Goal: Complete application form: Complete application form

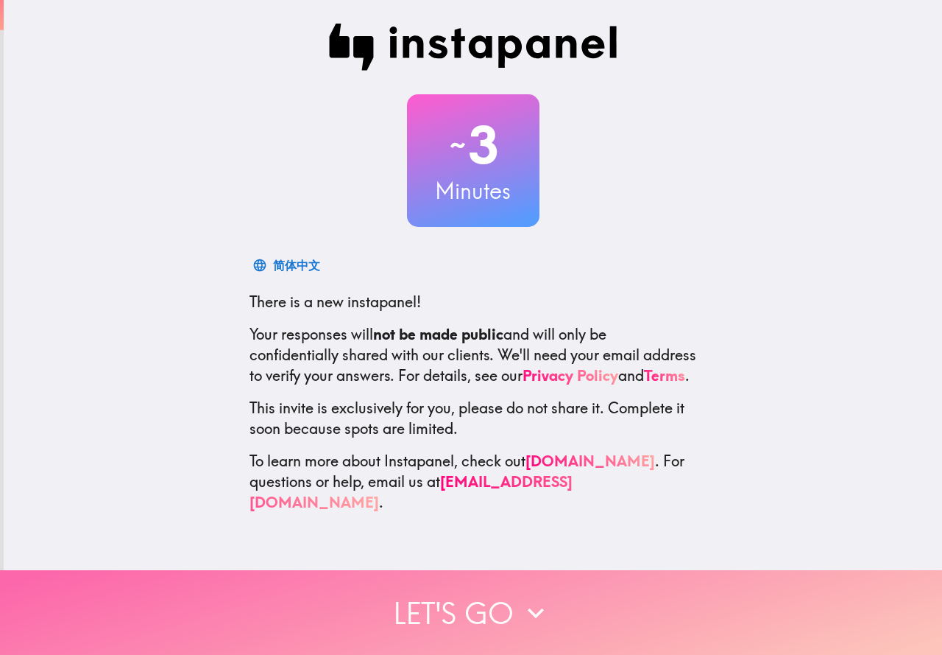
click at [491, 595] on button "Let's go" at bounding box center [471, 612] width 942 height 85
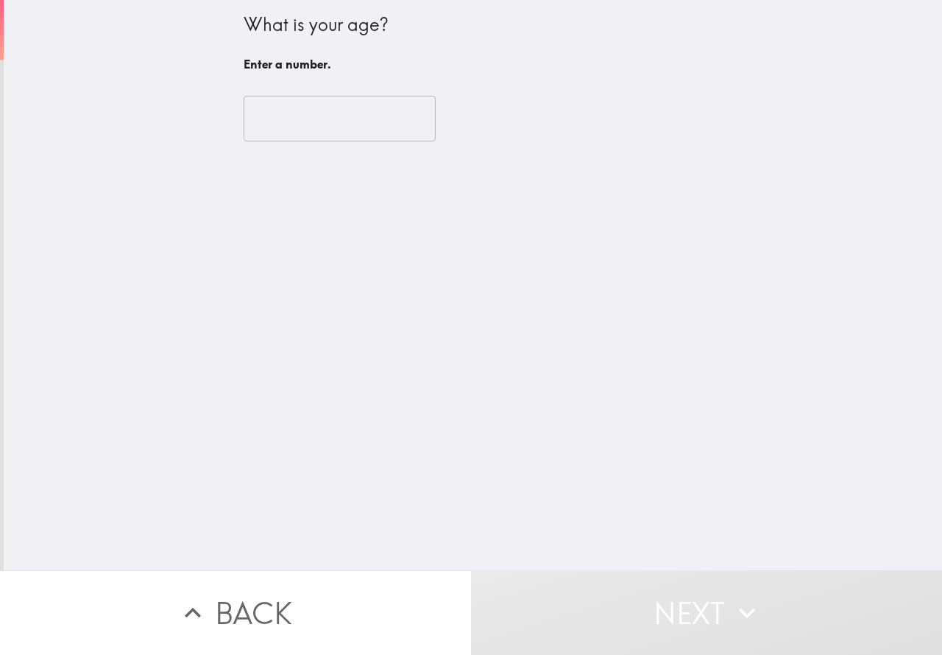
click at [288, 131] on input "number" at bounding box center [340, 119] width 192 height 46
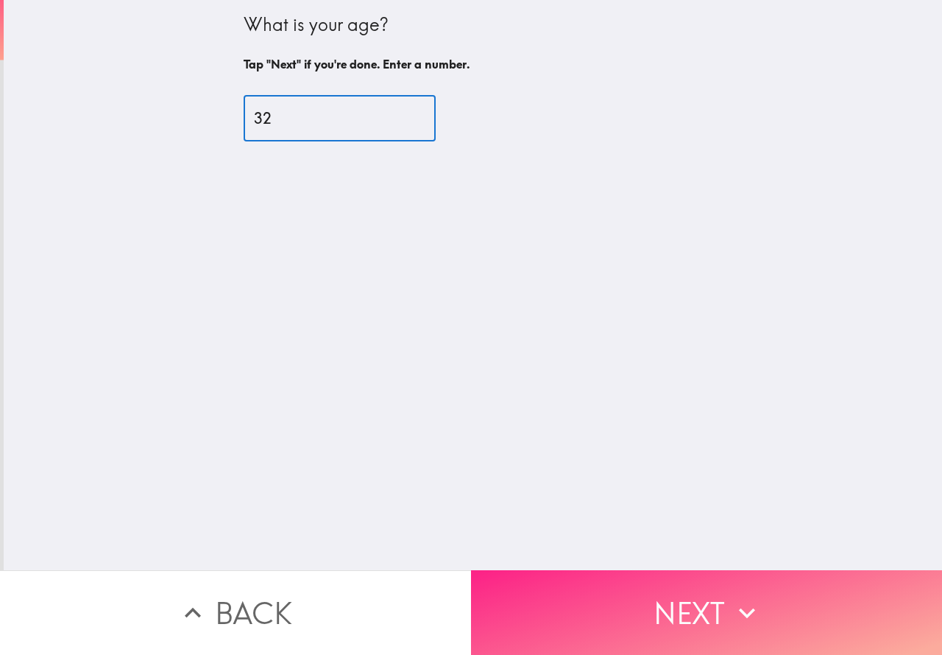
type input "32"
click at [627, 619] on button "Next" at bounding box center [706, 612] width 471 height 85
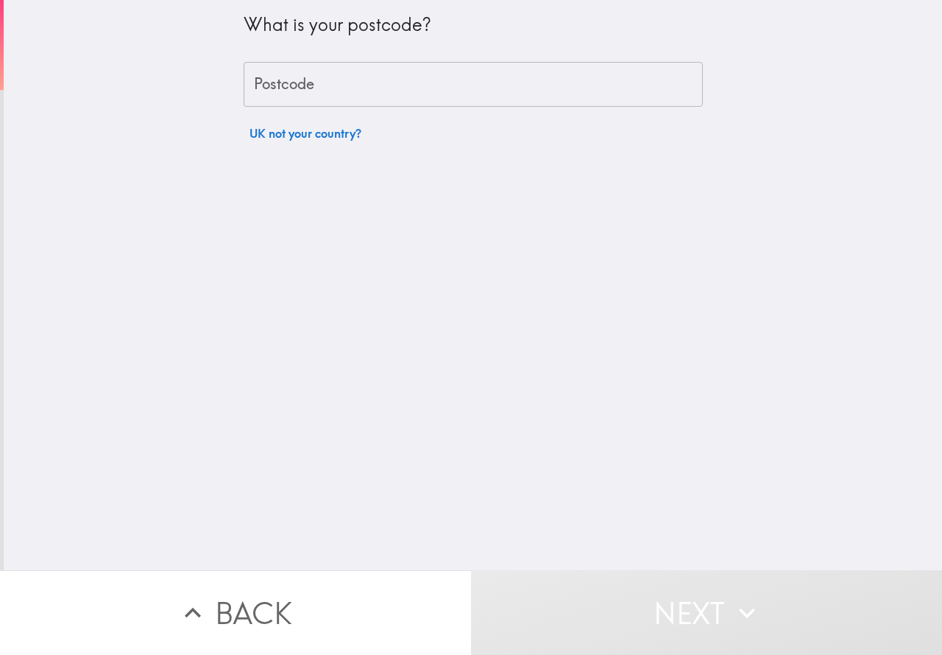
click at [332, 83] on input "Postcode" at bounding box center [473, 85] width 459 height 46
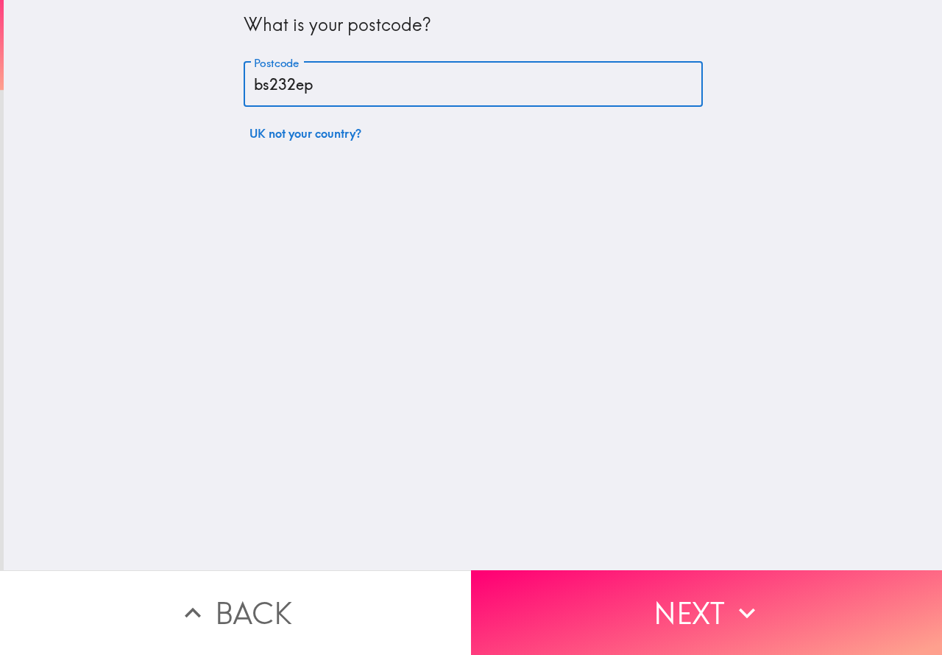
type input "bs232ep"
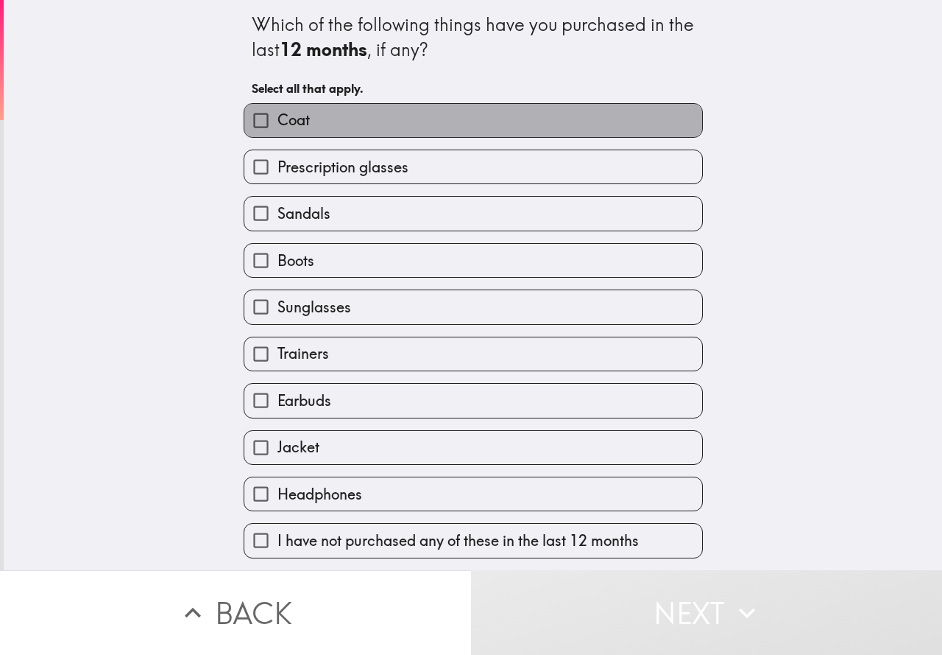
click at [419, 123] on label "Coat" at bounding box center [473, 120] width 458 height 33
click at [278, 123] on input "Coat" at bounding box center [260, 120] width 33 height 33
checkbox input "true"
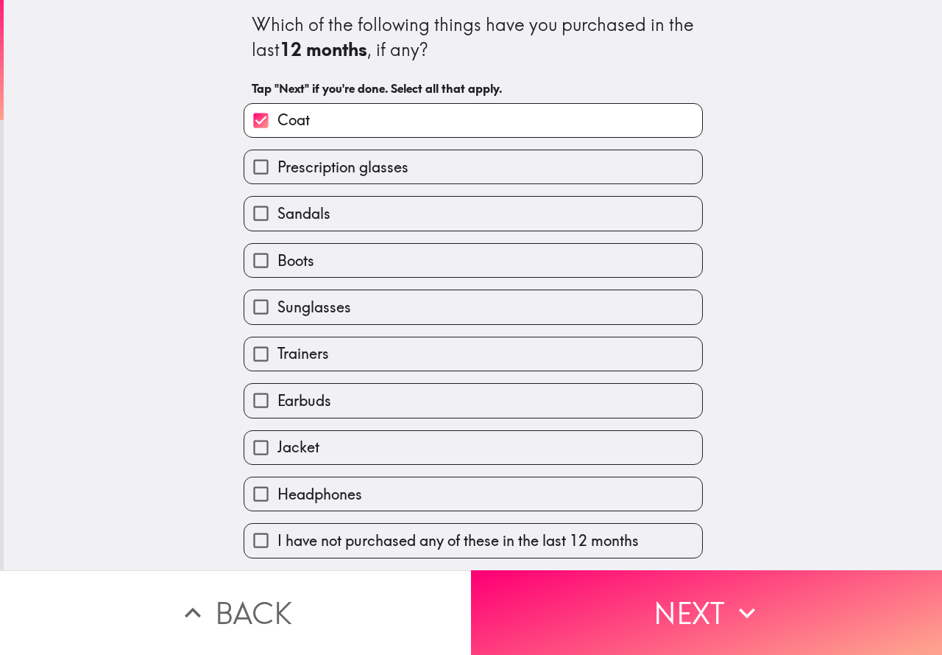
click at [417, 352] on label "Trainers" at bounding box center [473, 353] width 458 height 33
click at [278, 352] on input "Trainers" at bounding box center [260, 353] width 33 height 33
checkbox input "true"
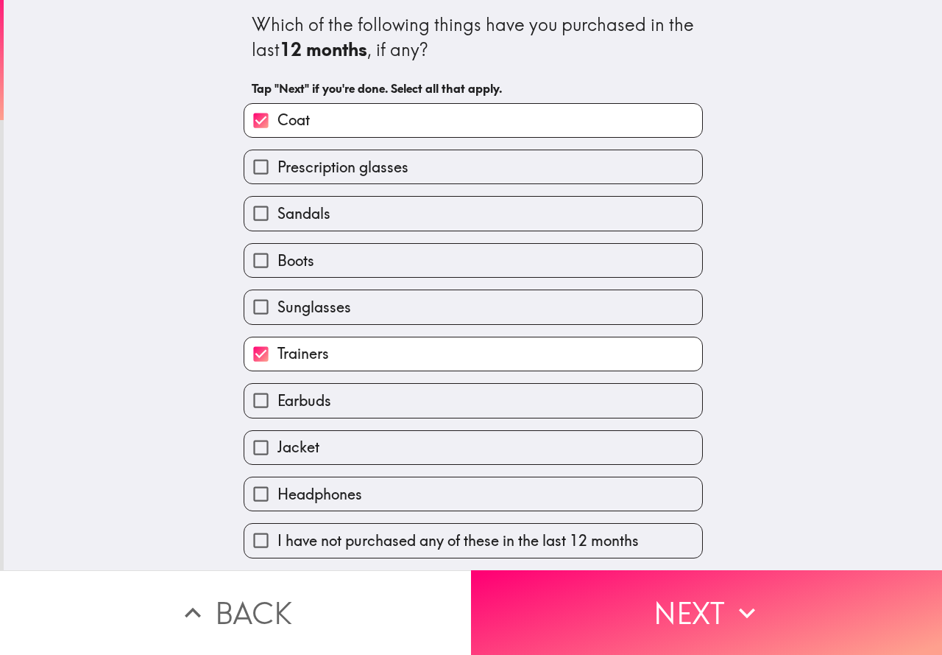
click at [392, 399] on label "Earbuds" at bounding box center [473, 400] width 458 height 33
click at [278, 399] on input "Earbuds" at bounding box center [260, 400] width 33 height 33
checkbox input "true"
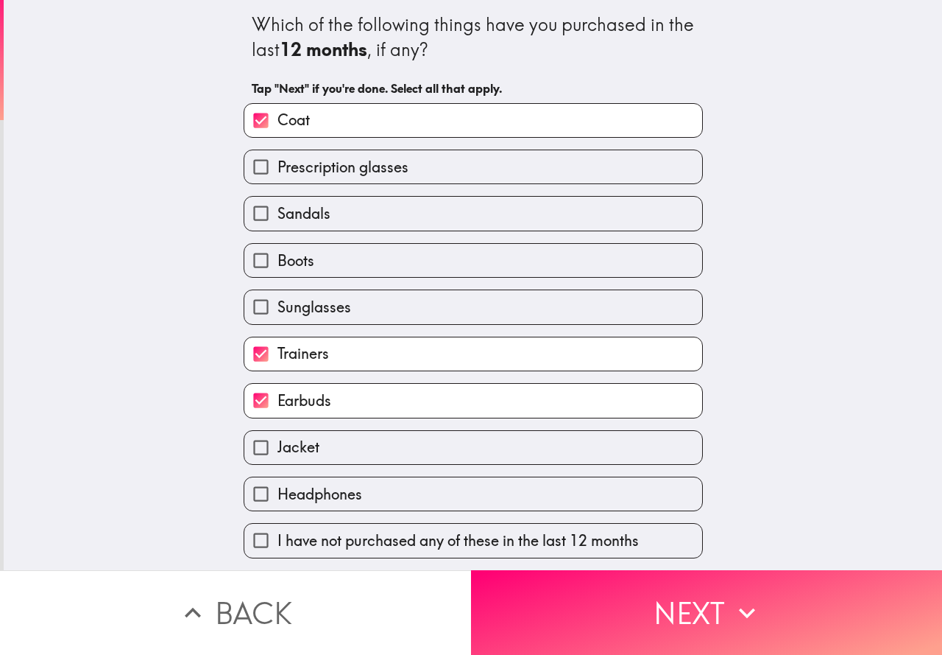
click at [585, 593] on button "Next" at bounding box center [706, 612] width 471 height 85
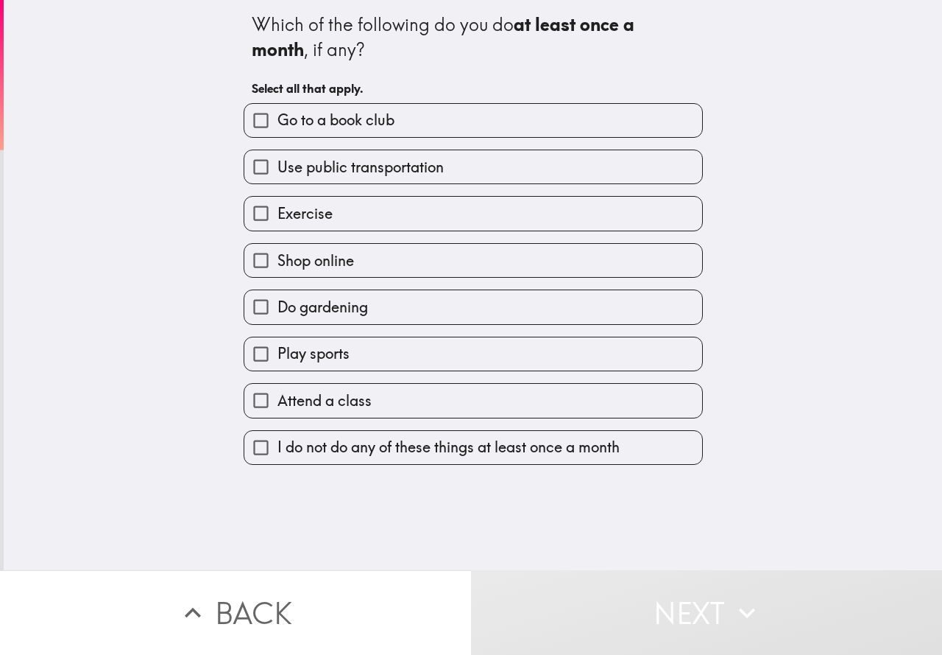
click at [574, 214] on label "Exercise" at bounding box center [473, 213] width 458 height 33
click at [278, 214] on input "Exercise" at bounding box center [260, 213] width 33 height 33
checkbox input "true"
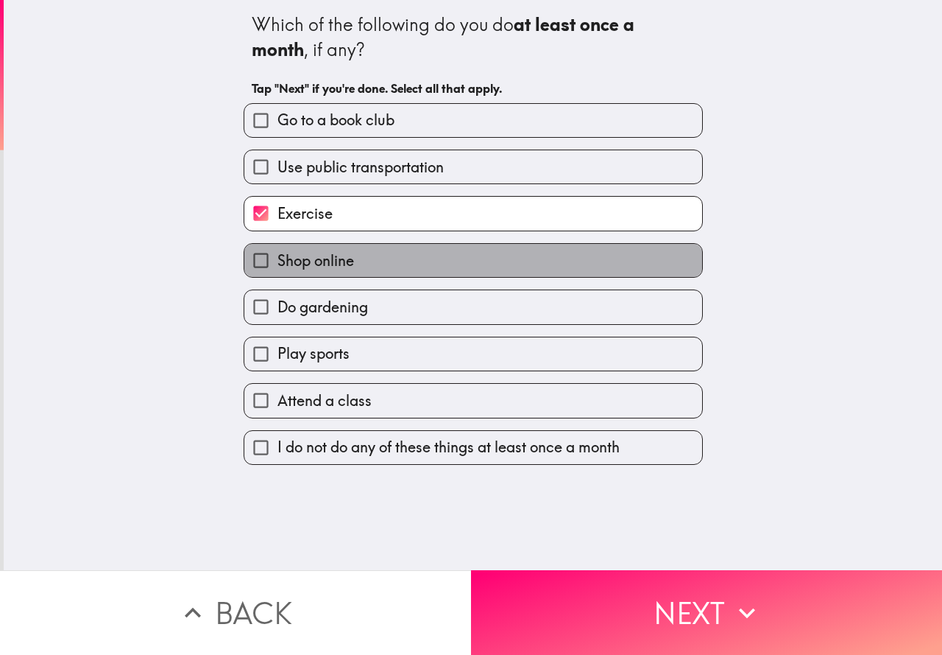
click at [546, 264] on label "Shop online" at bounding box center [473, 260] width 458 height 33
click at [278, 264] on input "Shop online" at bounding box center [260, 260] width 33 height 33
checkbox input "true"
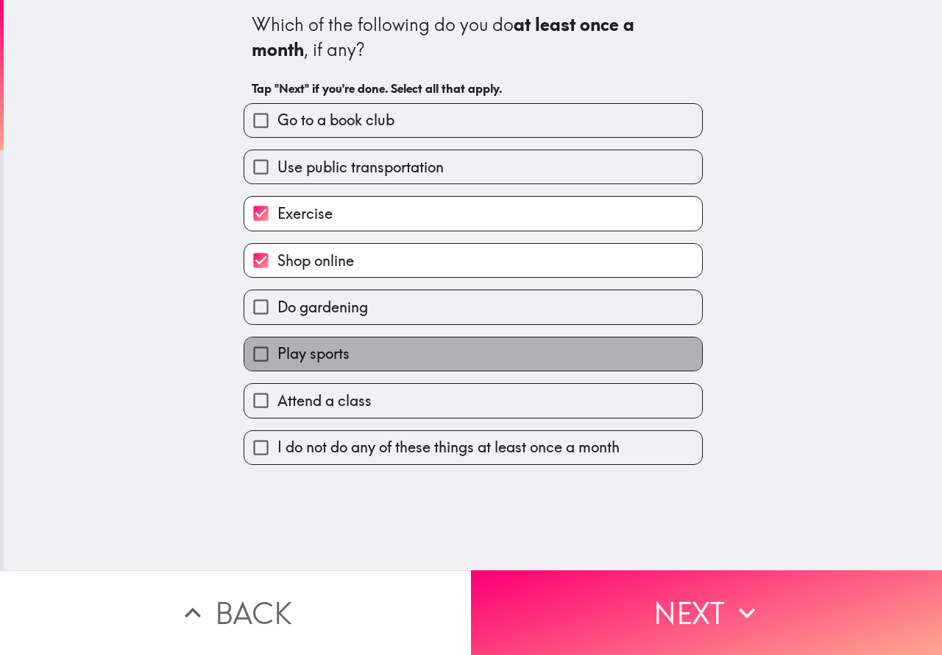
click at [549, 355] on label "Play sports" at bounding box center [473, 353] width 458 height 33
click at [278, 355] on input "Play sports" at bounding box center [260, 353] width 33 height 33
checkbox input "true"
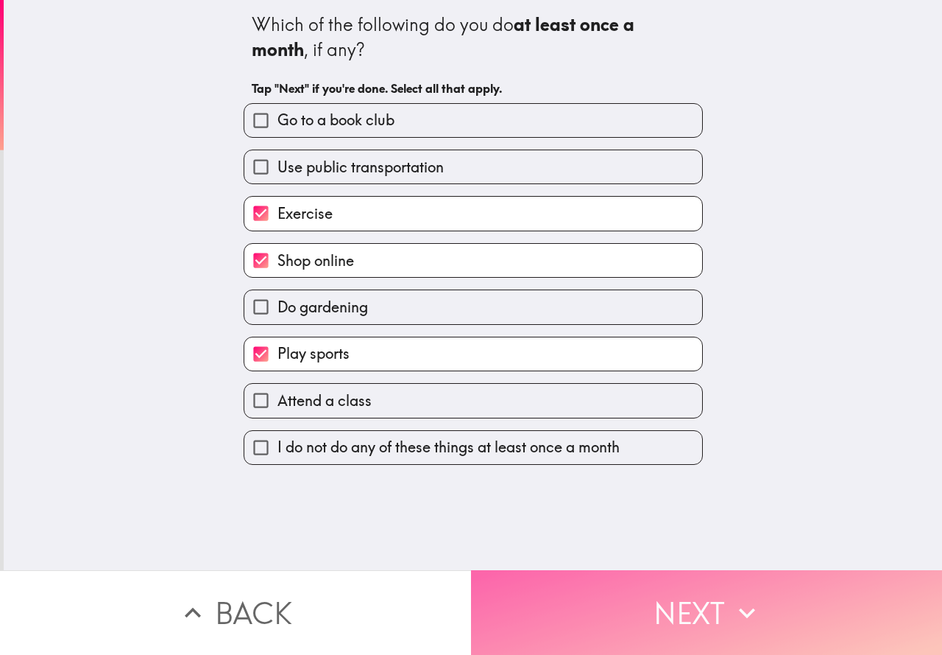
click at [655, 593] on button "Next" at bounding box center [706, 612] width 471 height 85
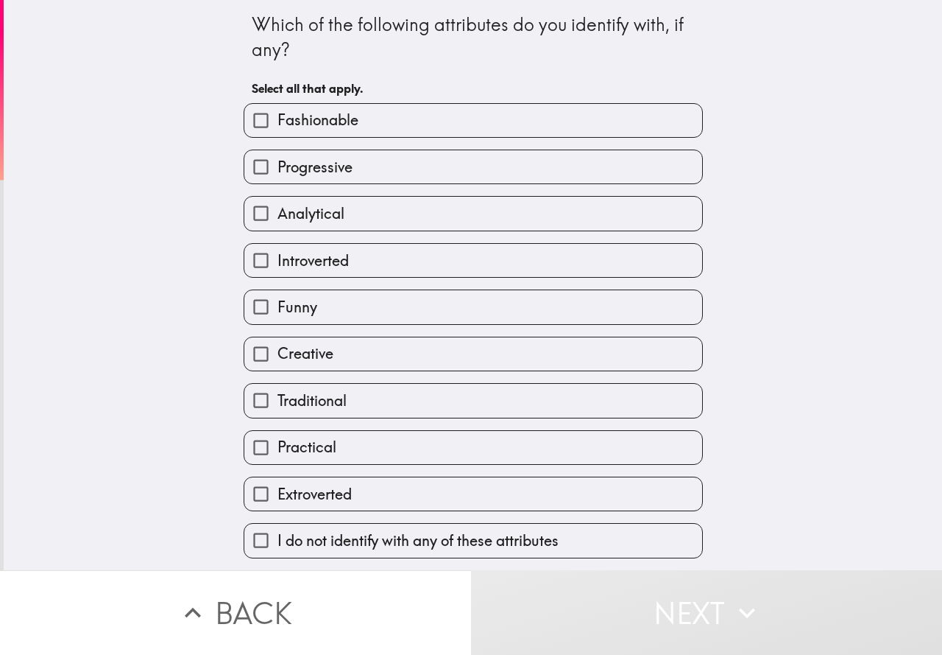
click at [429, 454] on label "Practical" at bounding box center [473, 447] width 458 height 33
click at [278, 454] on input "Practical" at bounding box center [260, 447] width 33 height 33
checkbox input "true"
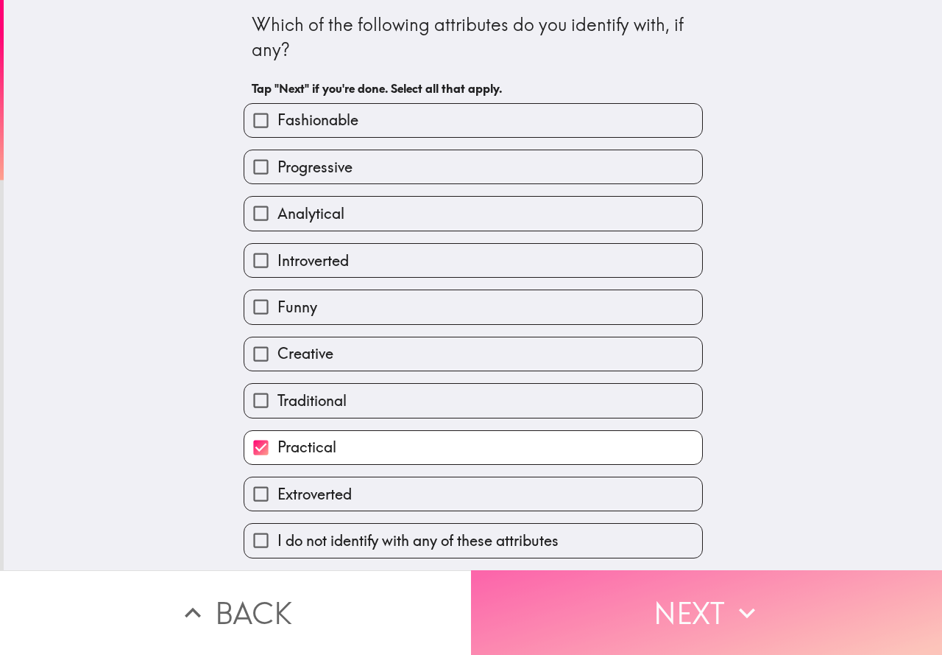
click at [591, 623] on button "Next" at bounding box center [706, 612] width 471 height 85
